Goal: Find specific page/section: Find specific page/section

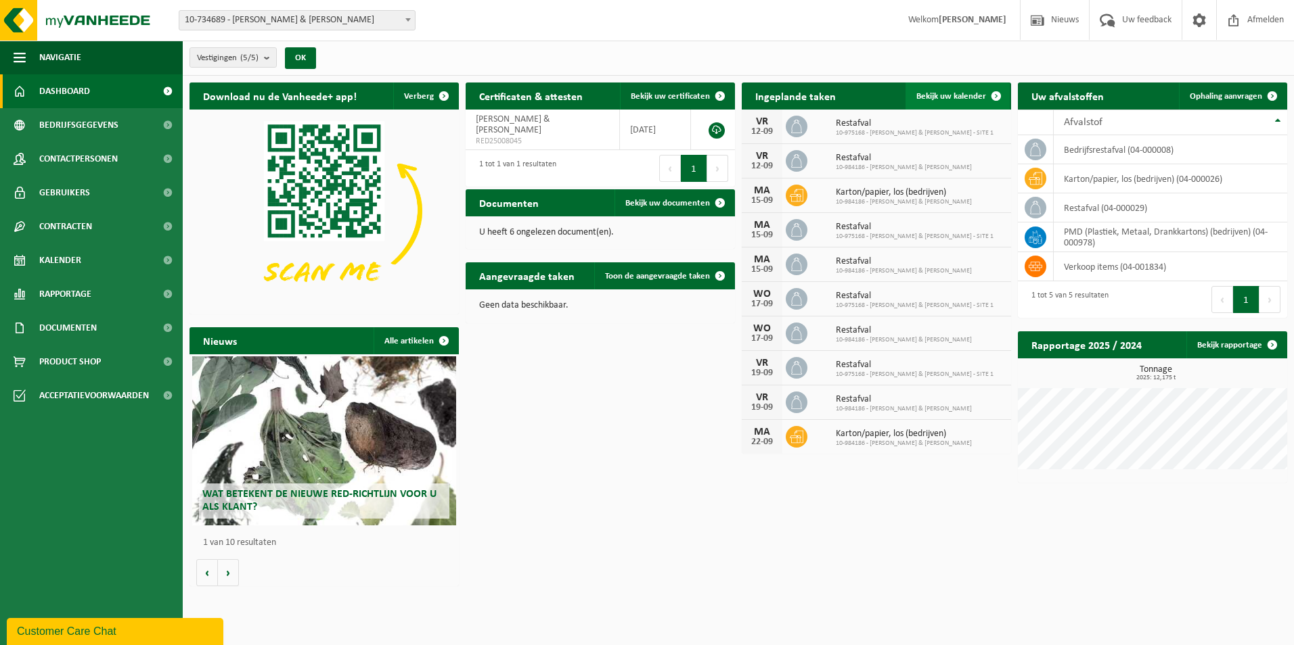
click at [948, 93] on span "Bekijk uw kalender" at bounding box center [951, 96] width 70 height 9
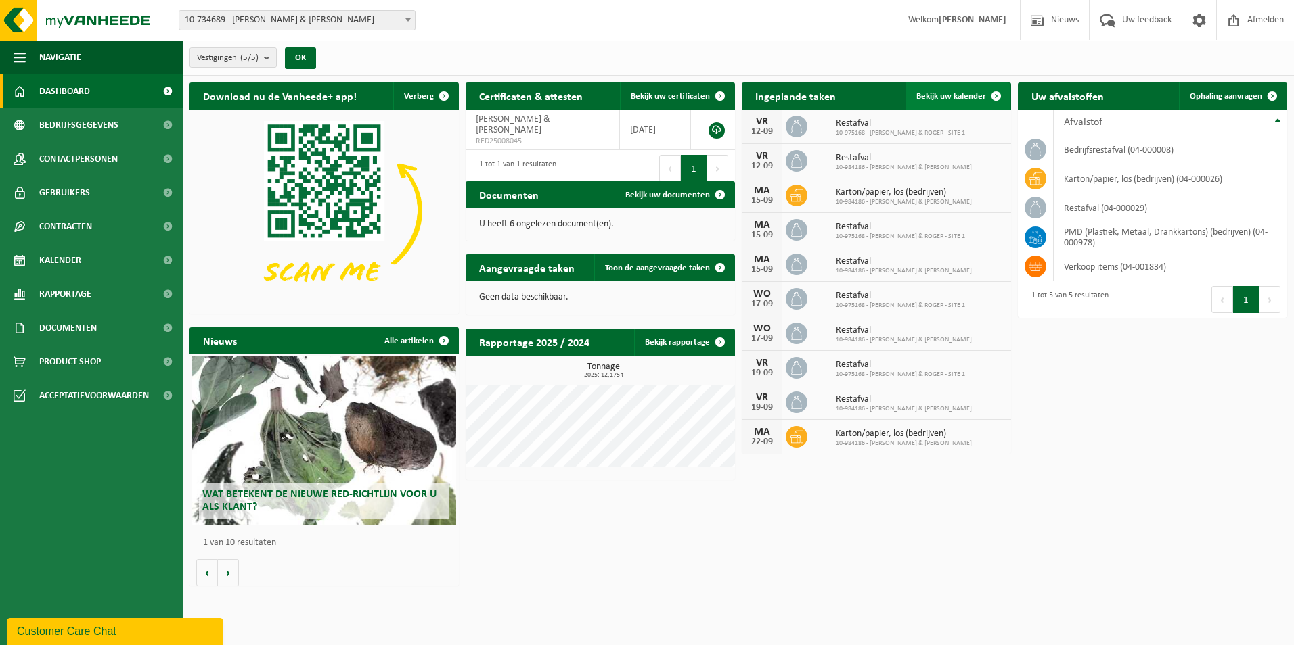
click at [971, 93] on span "Bekijk uw kalender" at bounding box center [951, 96] width 70 height 9
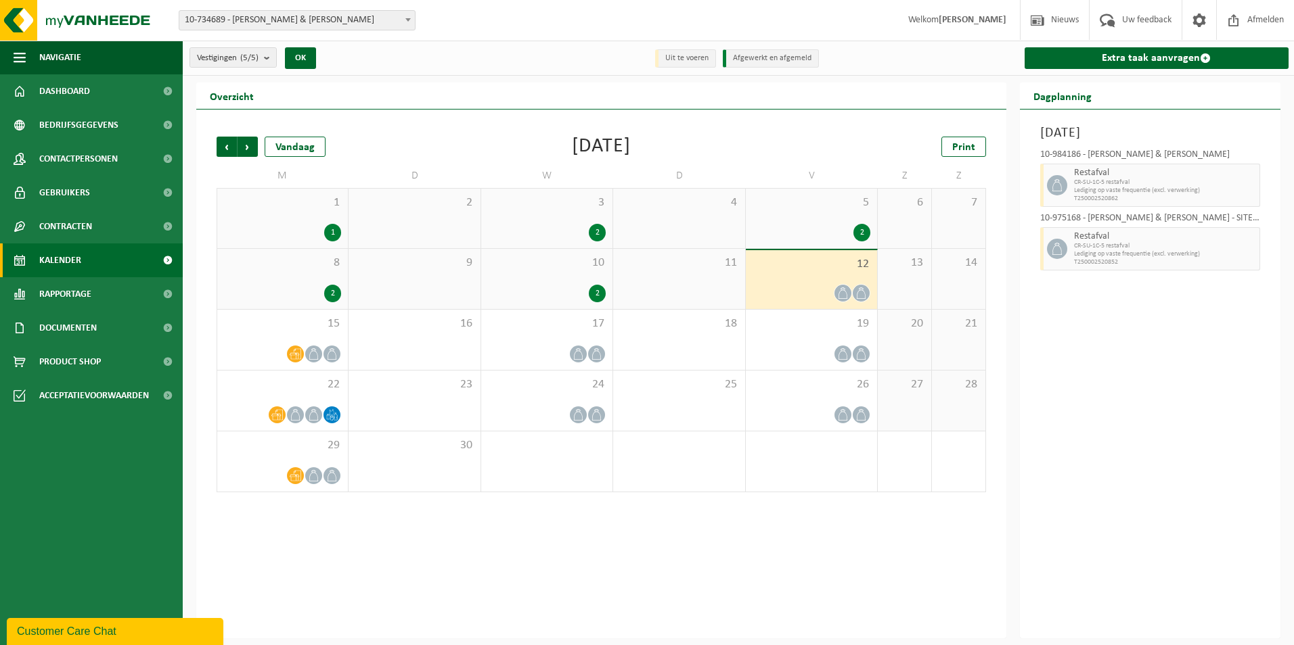
click at [526, 516] on div "Vorige Volgende Vandaag September 2025 Print M D W D V Z Z 1 1 2 3 2 4 5 2 6 7 …" at bounding box center [601, 374] width 810 height 529
click at [755, 121] on div "Vorige Volgende Vandaag September 2025 Print M D W D V Z Z 1 1 2 3 2 4 5 2 6 7 …" at bounding box center [601, 374] width 810 height 529
click at [478, 158] on div "Vorige Volgende Vandaag September 2025 Print M D W D V Z Z 1 1 2 3 2 4 5 2 6 7 …" at bounding box center [601, 314] width 783 height 383
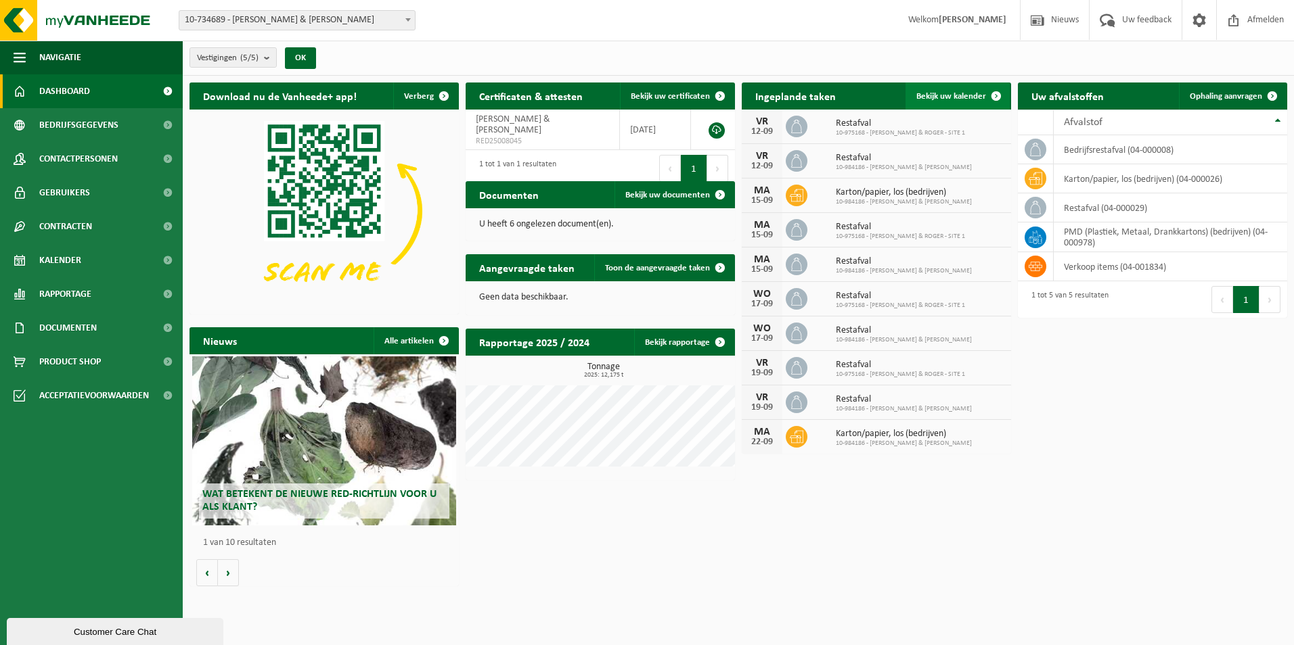
click at [995, 95] on span at bounding box center [995, 96] width 27 height 27
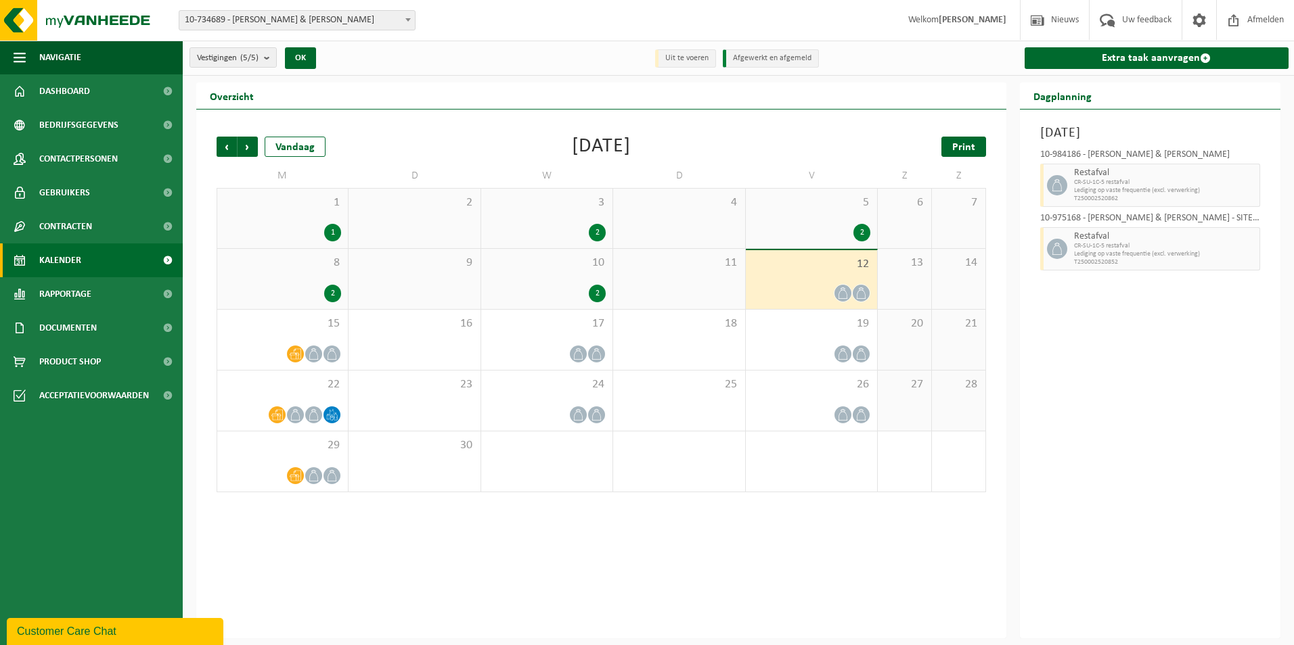
click at [962, 142] on span "Print" at bounding box center [963, 147] width 23 height 11
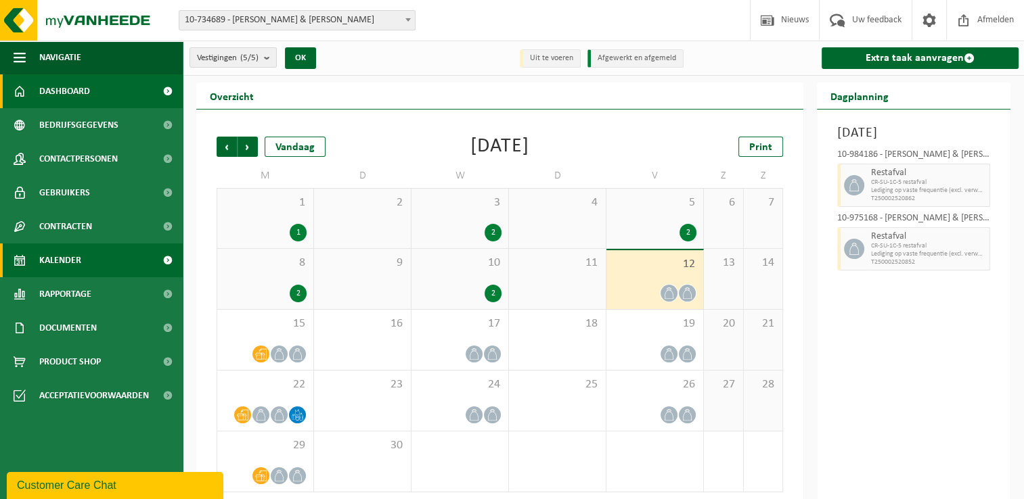
click at [78, 97] on span "Dashboard" at bounding box center [64, 91] width 51 height 34
